Goal: Find specific page/section: Find specific page/section

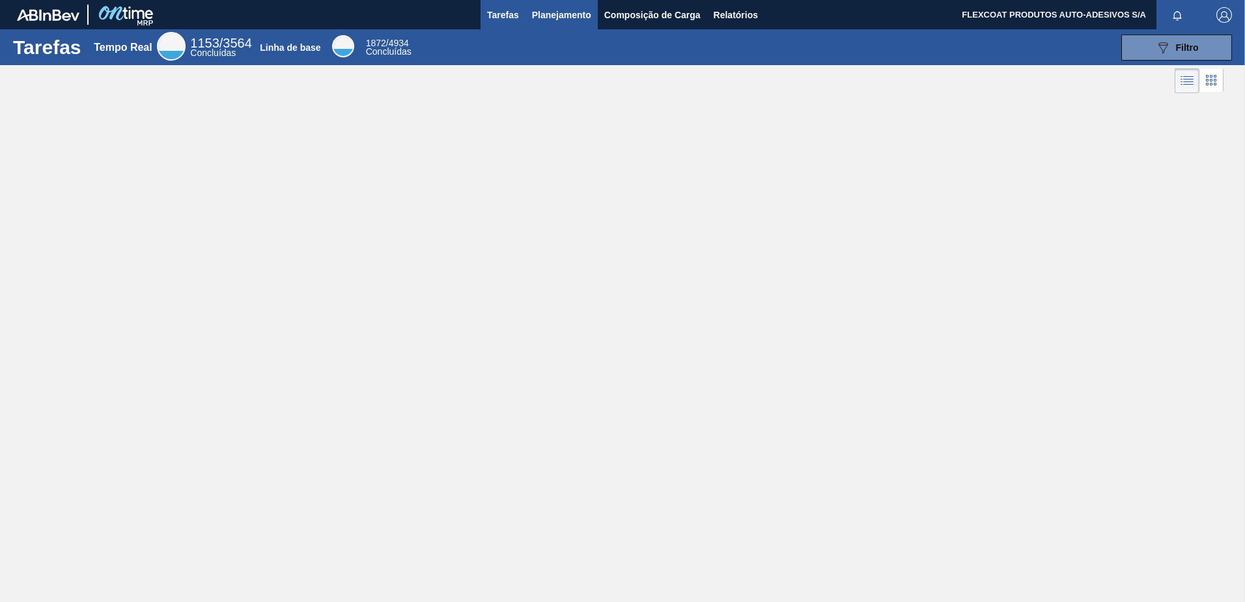
click at [546, 17] on span "Planejamento" at bounding box center [561, 15] width 59 height 16
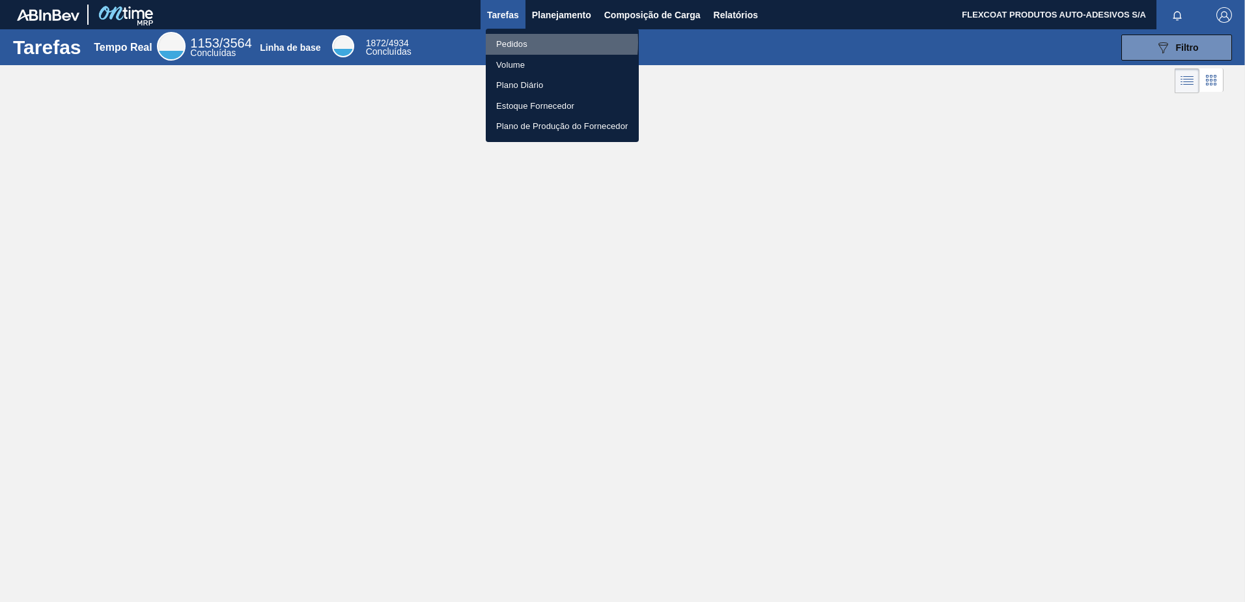
click at [516, 42] on li "Pedidos" at bounding box center [562, 44] width 153 height 21
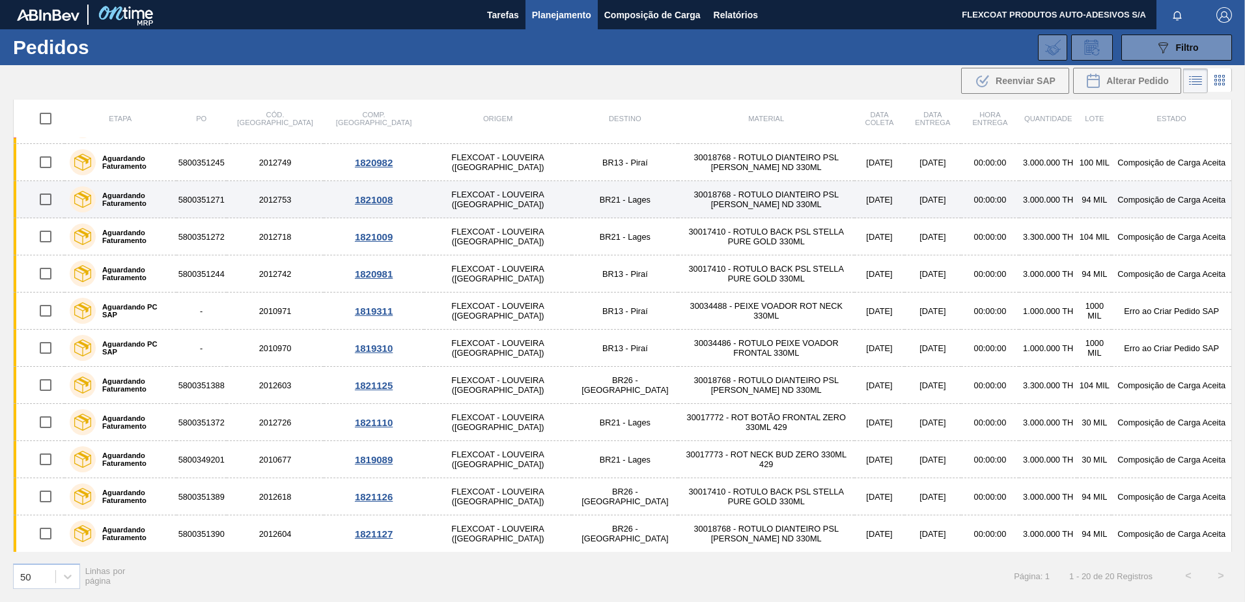
scroll to position [329, 0]
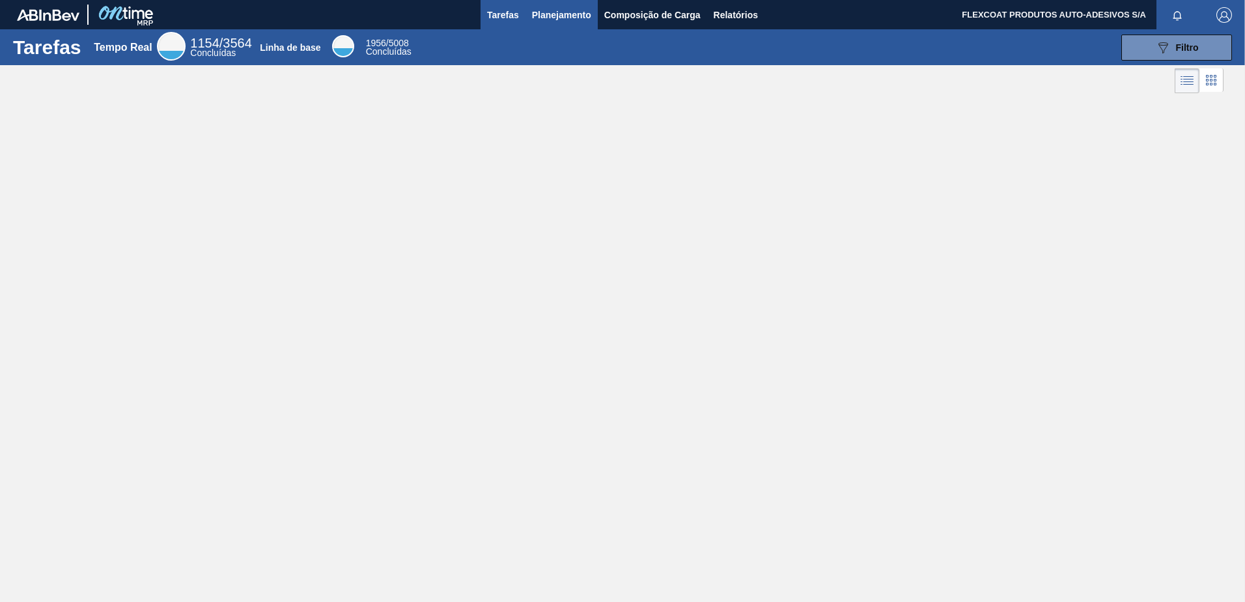
click at [555, 16] on span "Planejamento" at bounding box center [561, 15] width 59 height 16
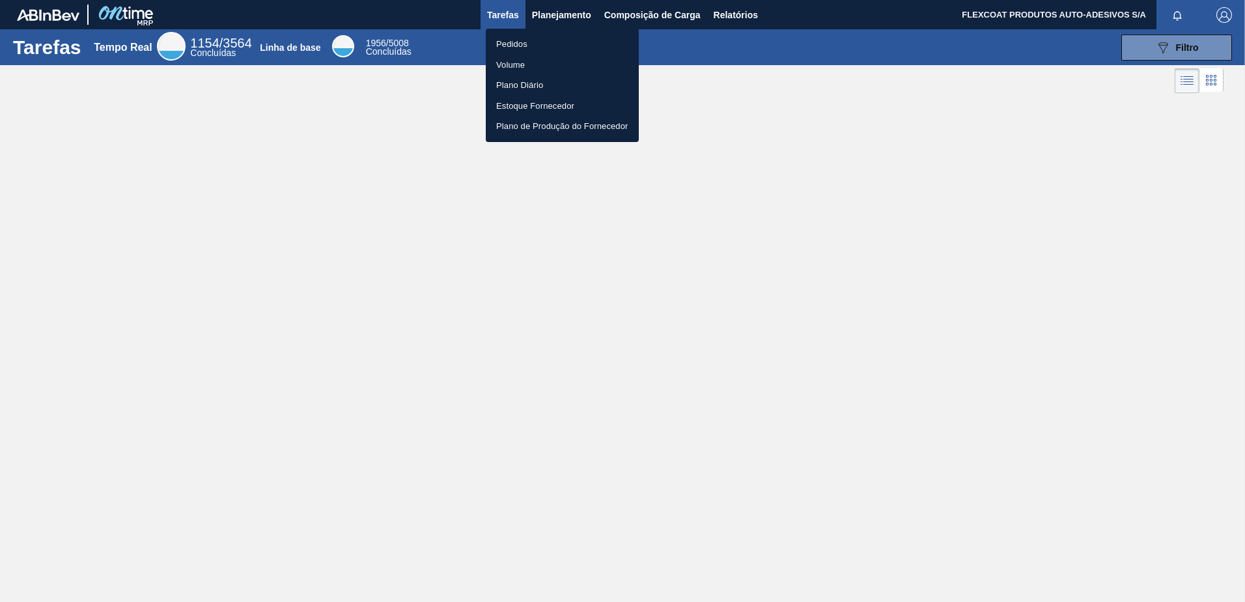
click at [524, 45] on li "Pedidos" at bounding box center [562, 44] width 153 height 21
